Goal: Task Accomplishment & Management: Manage account settings

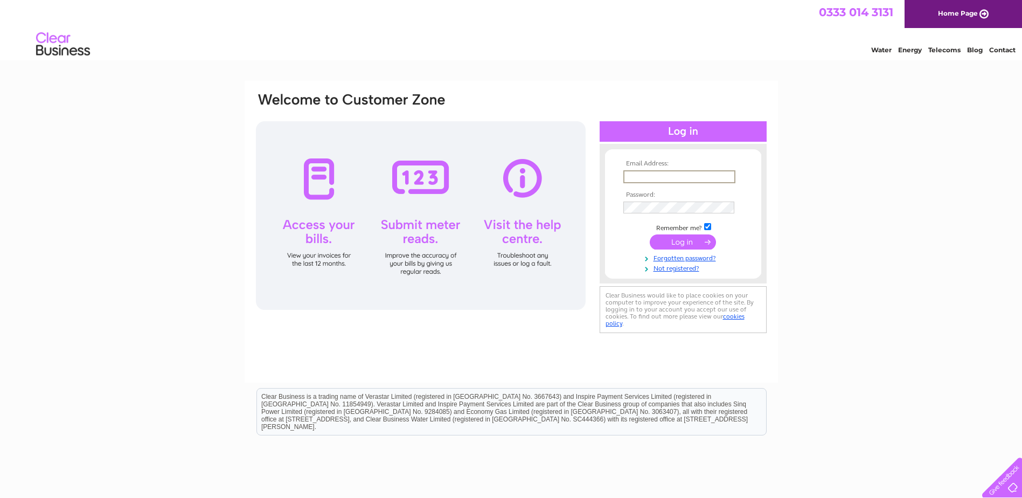
click at [637, 177] on input "text" at bounding box center [679, 176] width 112 height 13
type input "[EMAIL_ADDRESS][DOMAIN_NAME]"
click at [650, 234] on input "submit" at bounding box center [683, 241] width 66 height 15
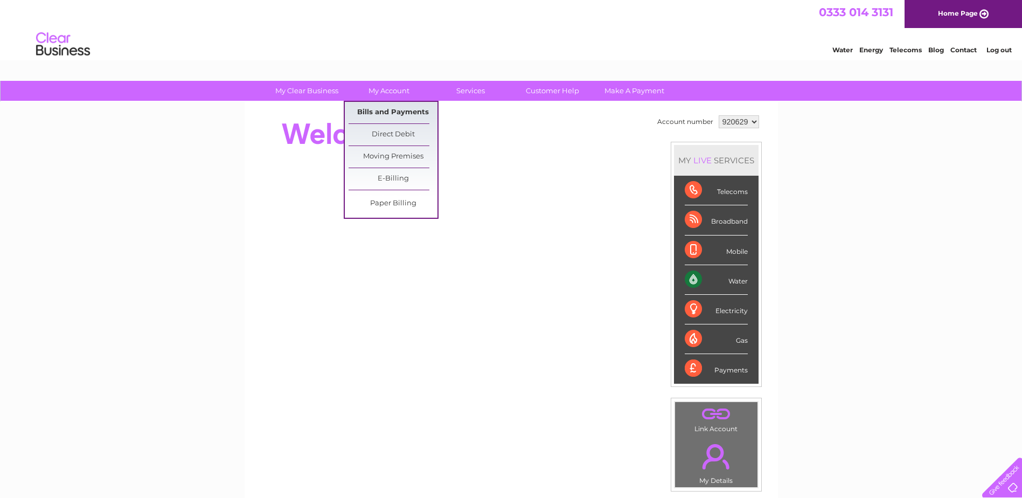
click at [377, 113] on link "Bills and Payments" at bounding box center [393, 113] width 89 height 22
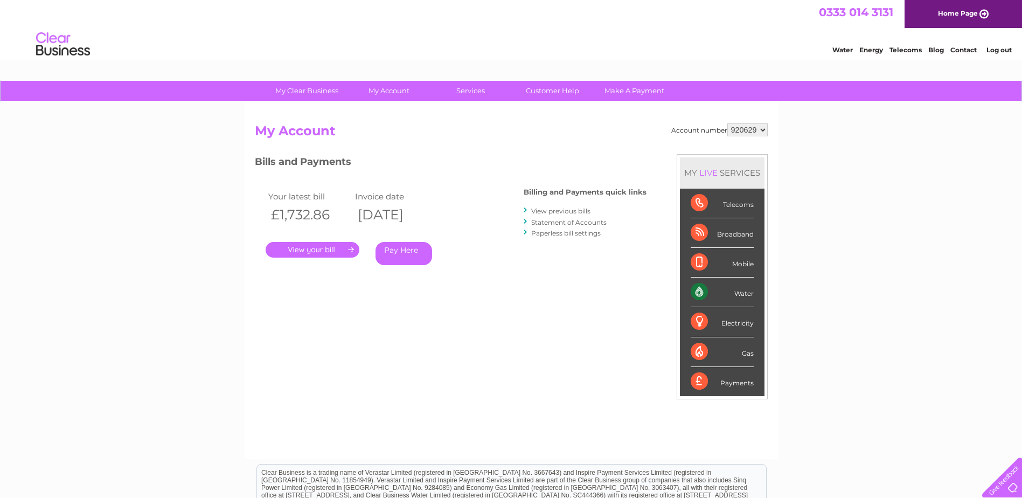
click at [307, 249] on link "." at bounding box center [313, 250] width 94 height 16
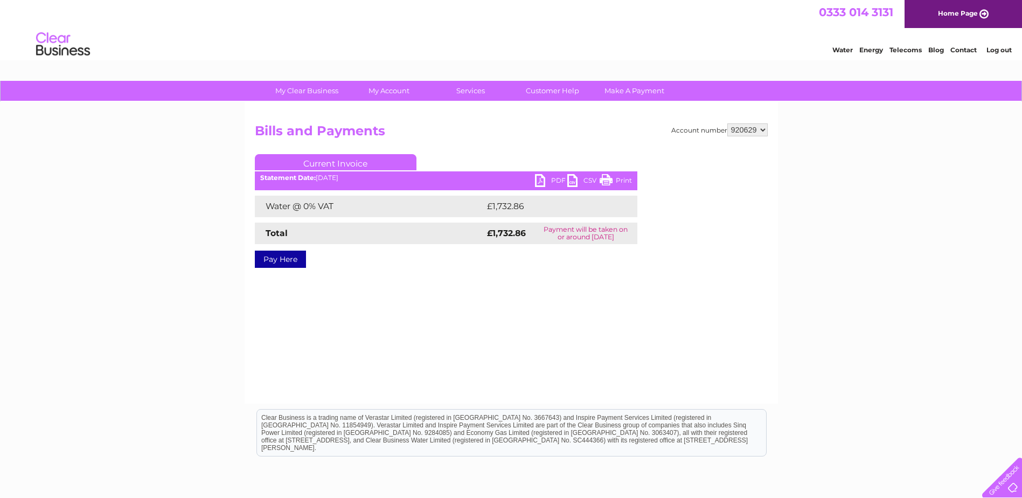
click at [553, 179] on link "PDF" at bounding box center [551, 182] width 32 height 16
